Goal: Task Accomplishment & Management: Complete application form

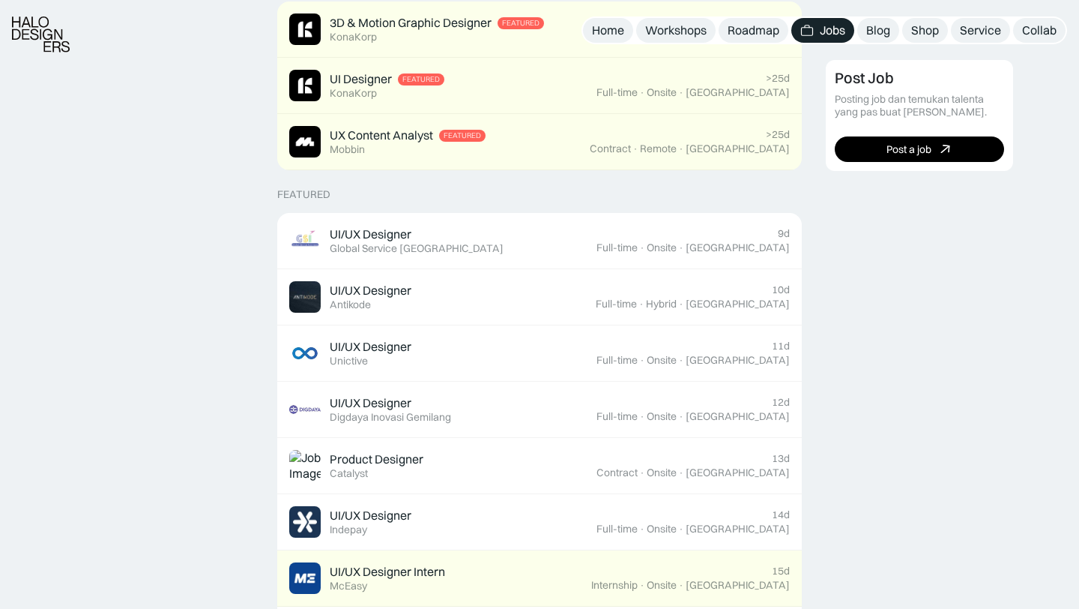
scroll to position [433, 0]
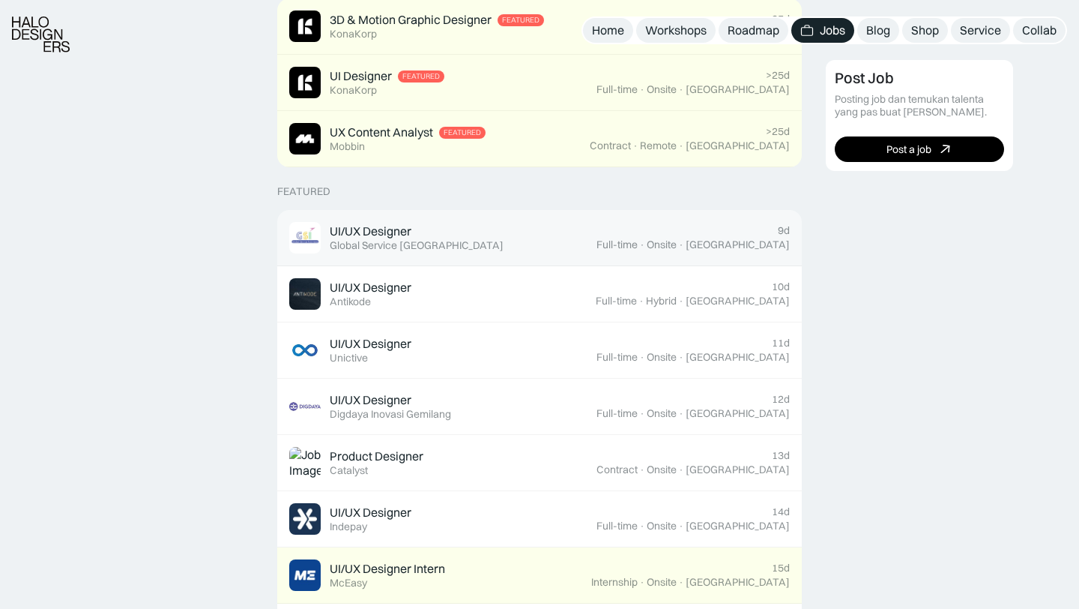
click at [438, 241] on div "Global Service [GEOGRAPHIC_DATA]" at bounding box center [417, 245] width 174 height 13
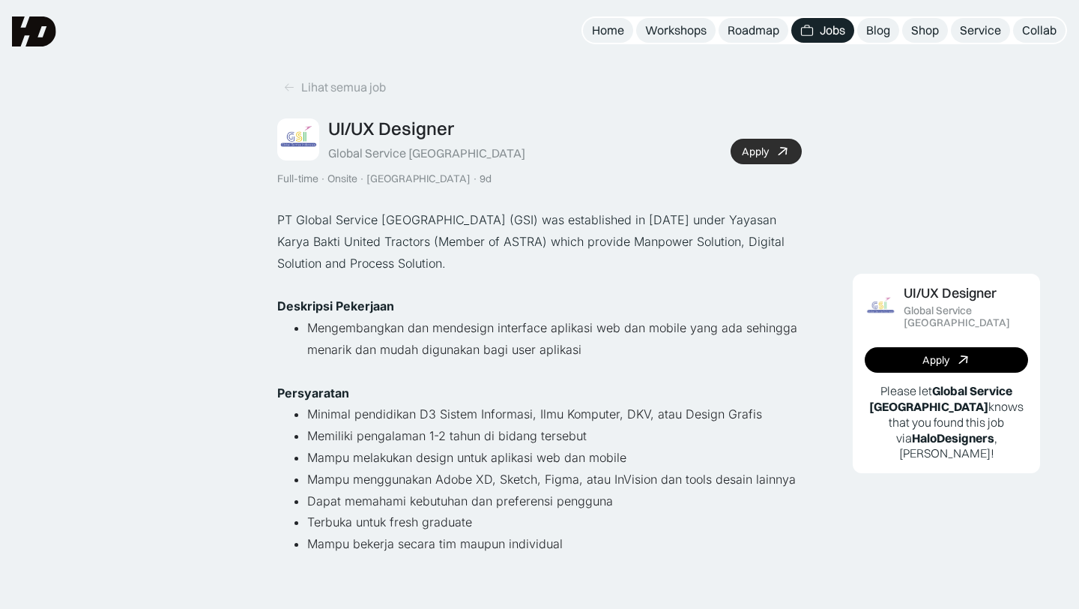
click at [766, 151] on div "Apply" at bounding box center [755, 151] width 27 height 13
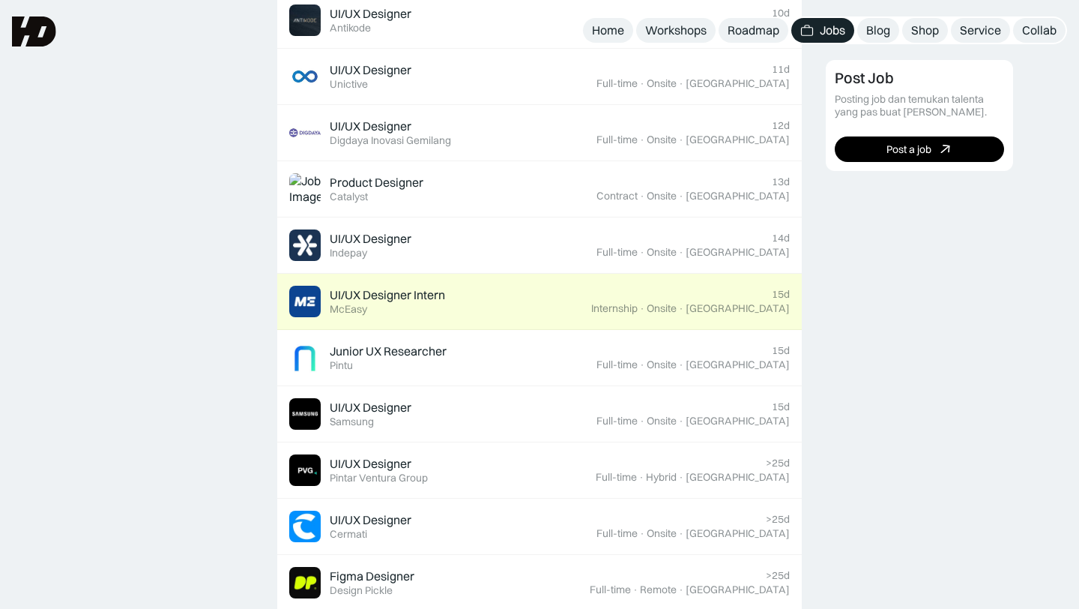
scroll to position [696, 0]
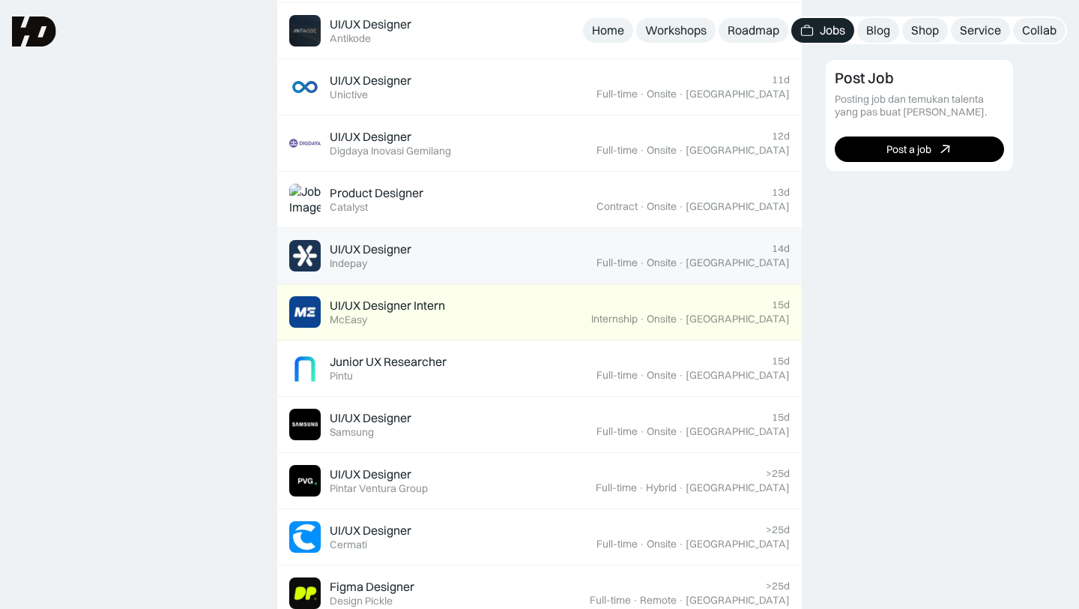
click at [535, 262] on div "UI/UX Designer Featured Indepay" at bounding box center [442, 255] width 307 height 31
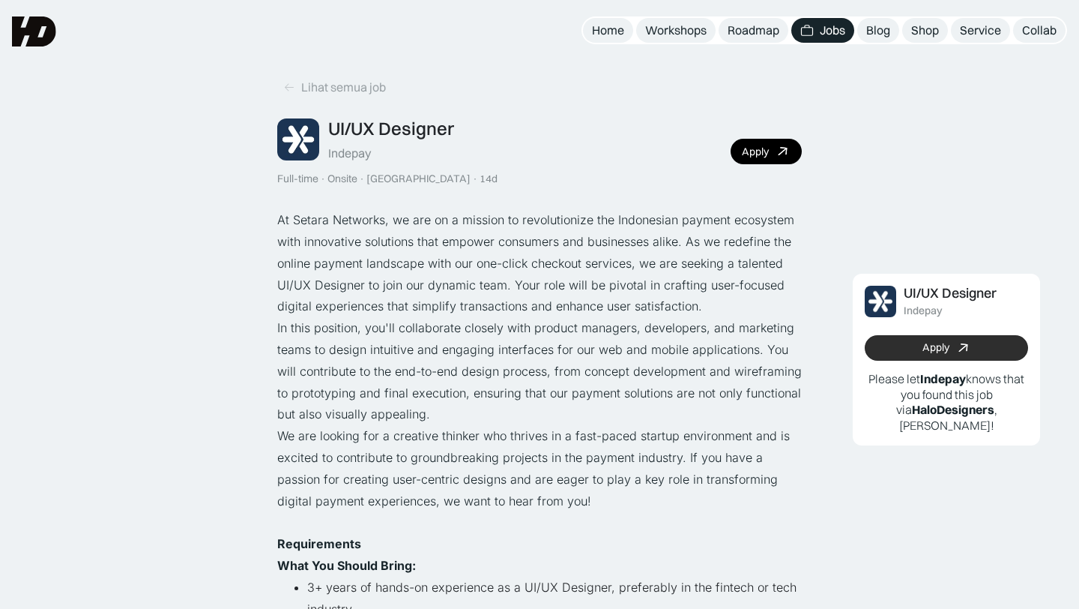
click at [917, 346] on link "Apply" at bounding box center [946, 347] width 163 height 25
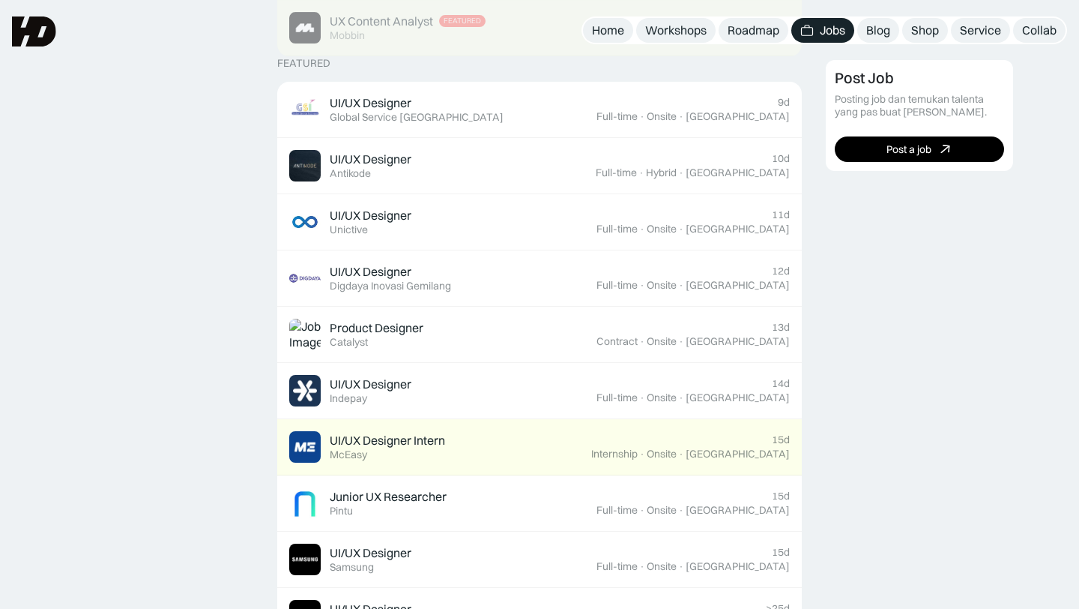
scroll to position [552, 0]
